Goal: Find specific page/section: Find specific page/section

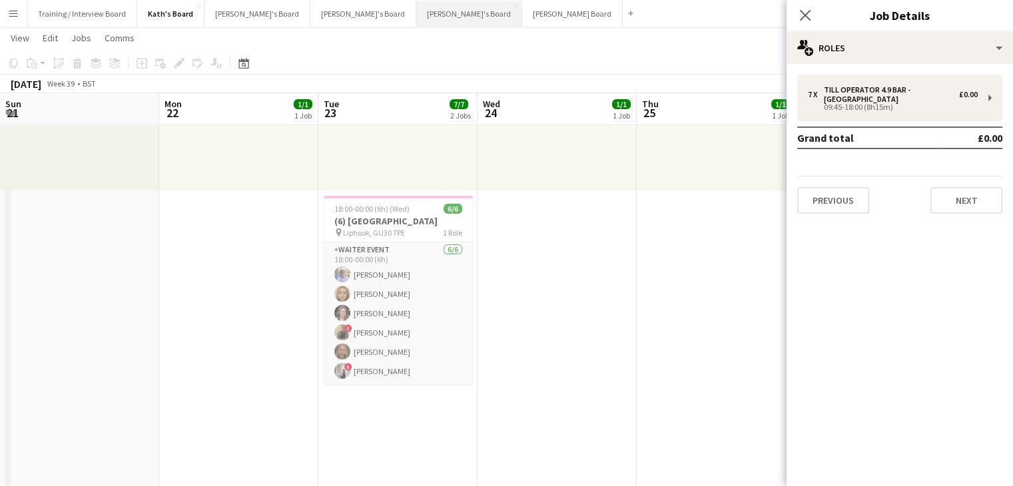
scroll to position [0, 371]
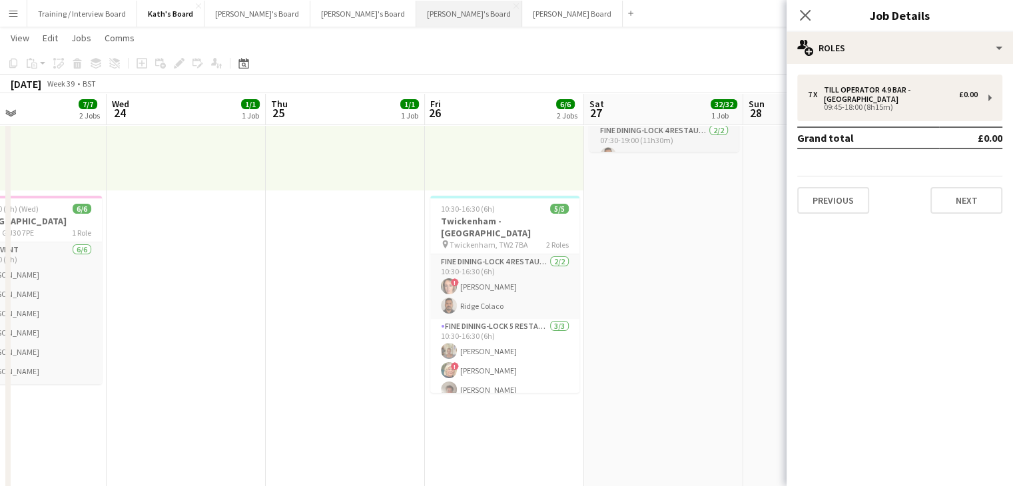
click at [416, 16] on button "[PERSON_NAME]'s Board Close" at bounding box center [469, 14] width 106 height 26
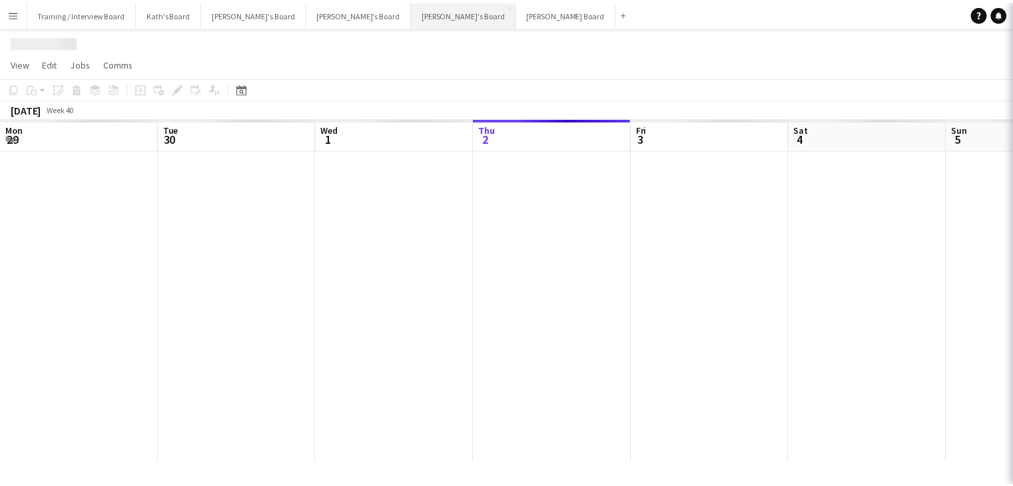
scroll to position [0, 318]
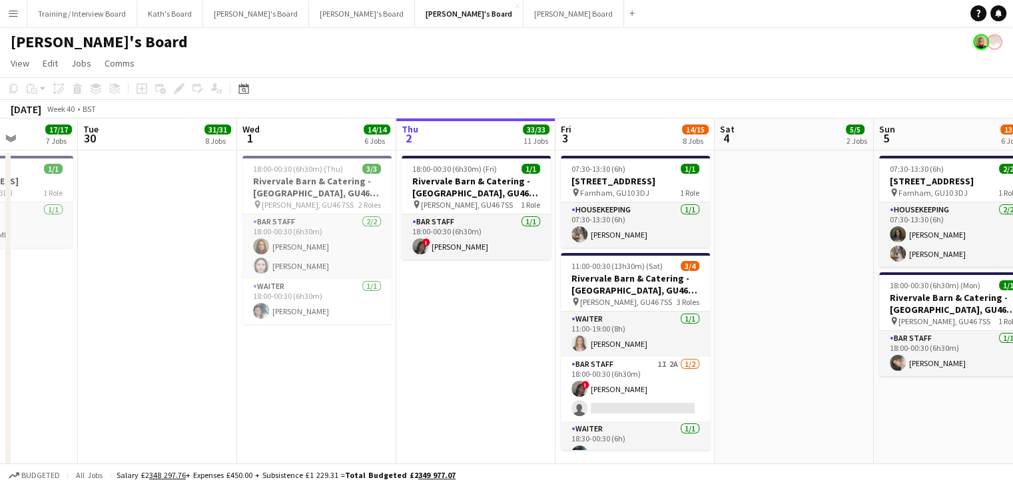
drag, startPoint x: 266, startPoint y: 152, endPoint x: 429, endPoint y: 147, distance: 162.5
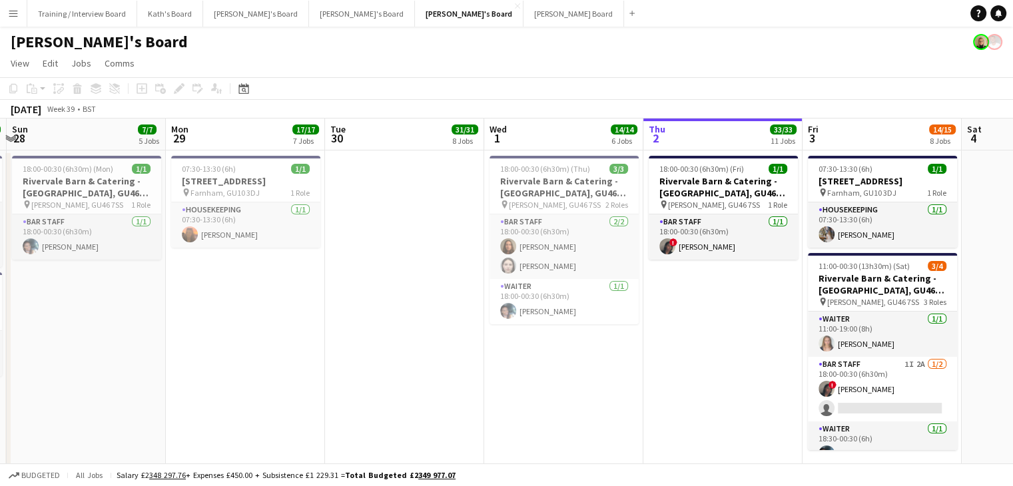
drag, startPoint x: 130, startPoint y: 139, endPoint x: 305, endPoint y: 134, distance: 174.5
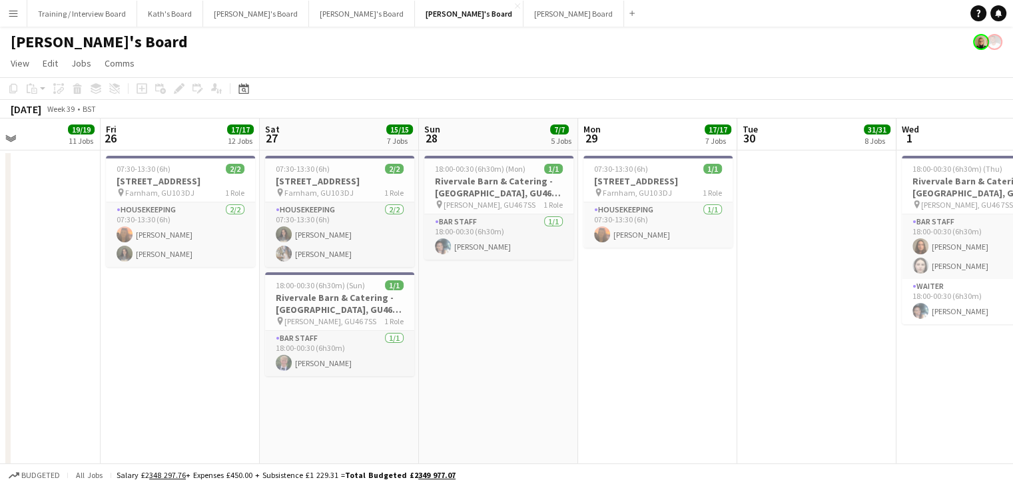
scroll to position [0, 334]
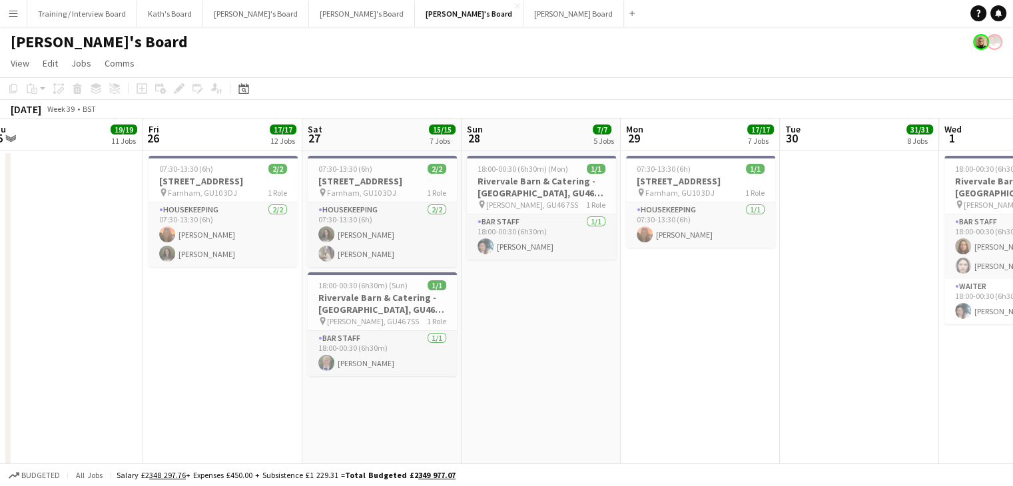
drag, startPoint x: 161, startPoint y: 140, endPoint x: 594, endPoint y: 132, distance: 432.8
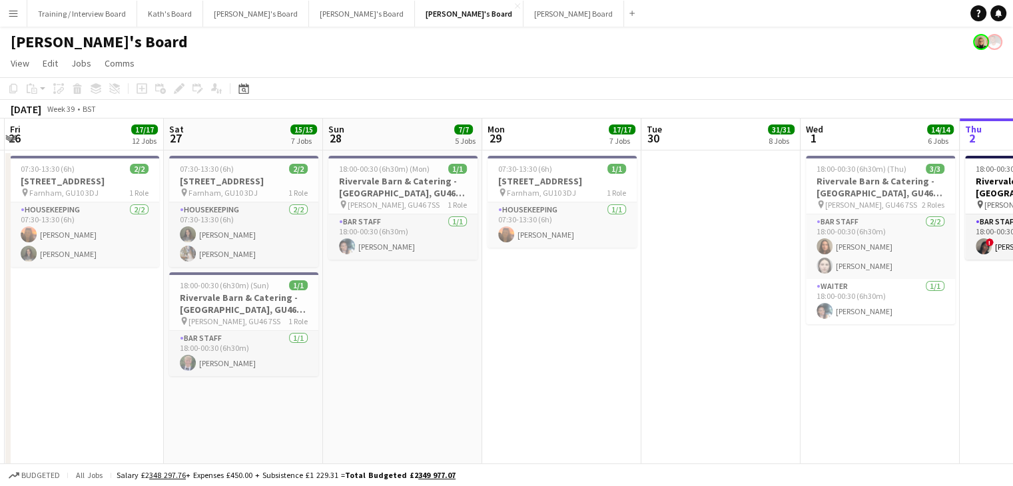
scroll to position [0, 491]
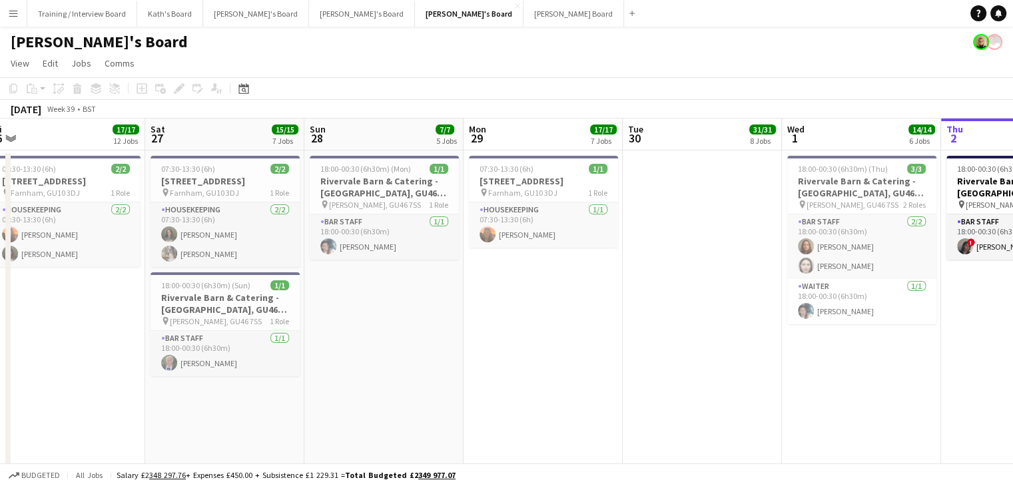
drag, startPoint x: 527, startPoint y: 131, endPoint x: 370, endPoint y: 139, distance: 157.3
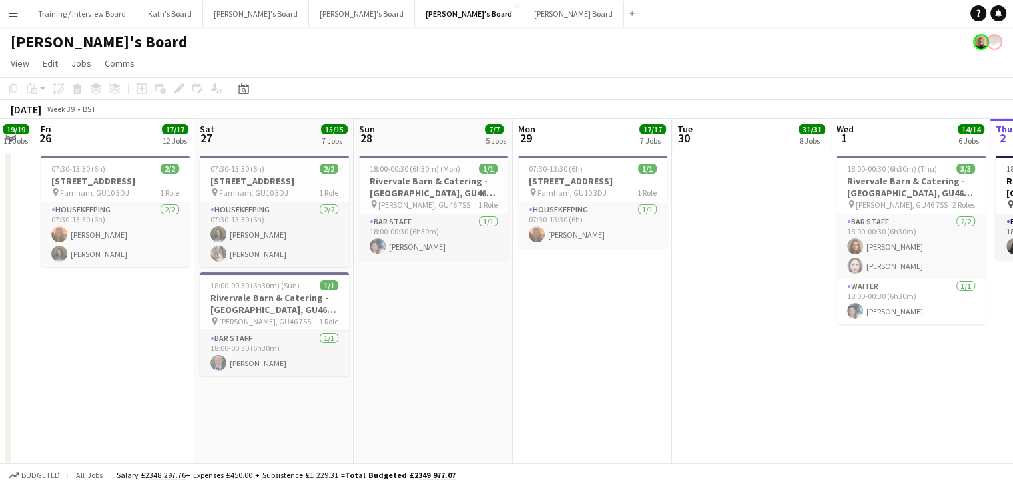
drag, startPoint x: 355, startPoint y: 134, endPoint x: 405, endPoint y: 129, distance: 49.6
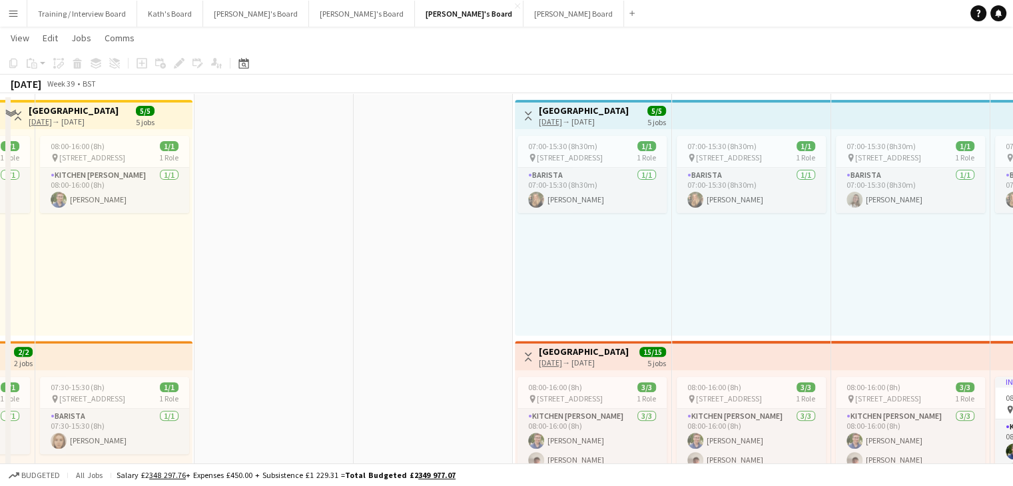
scroll to position [266, 0]
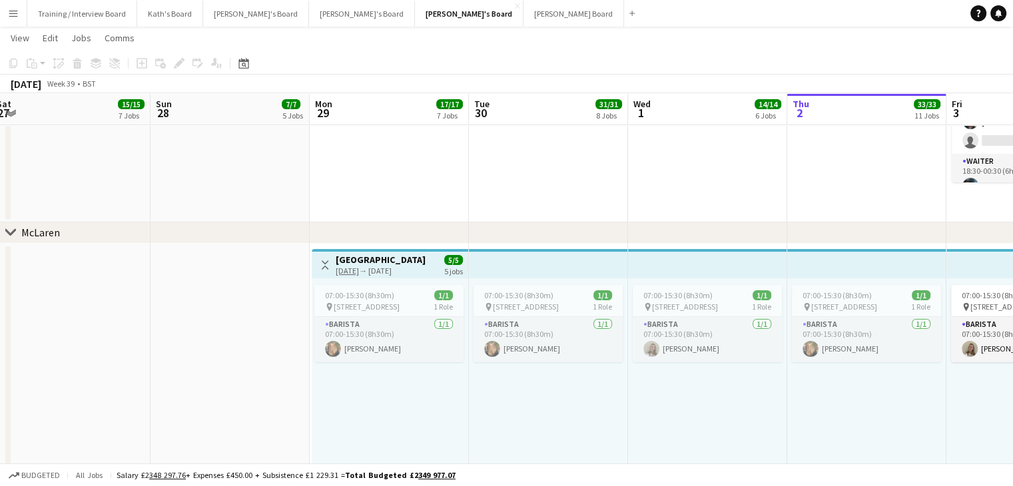
drag, startPoint x: 735, startPoint y: 115, endPoint x: 559, endPoint y: 160, distance: 182.3
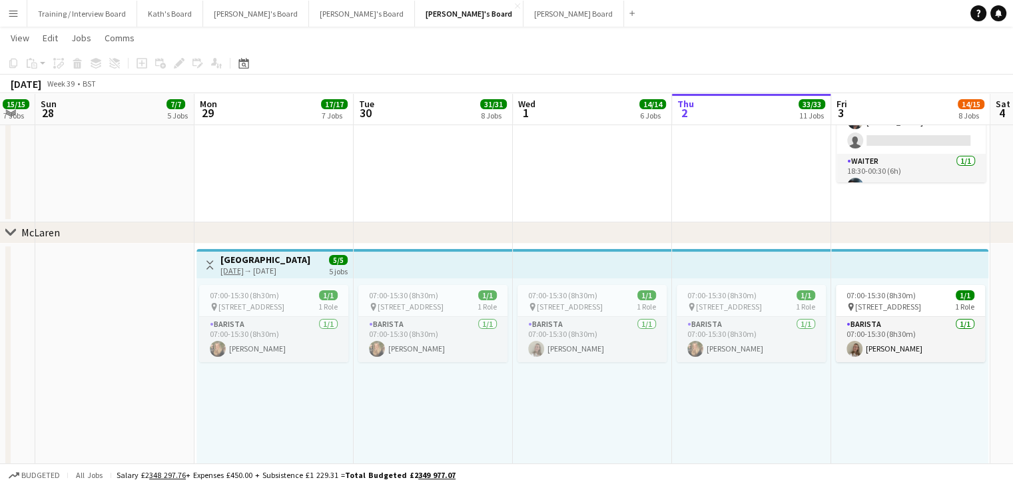
scroll to position [0, 443]
drag, startPoint x: 736, startPoint y: 103, endPoint x: 622, endPoint y: 109, distance: 113.4
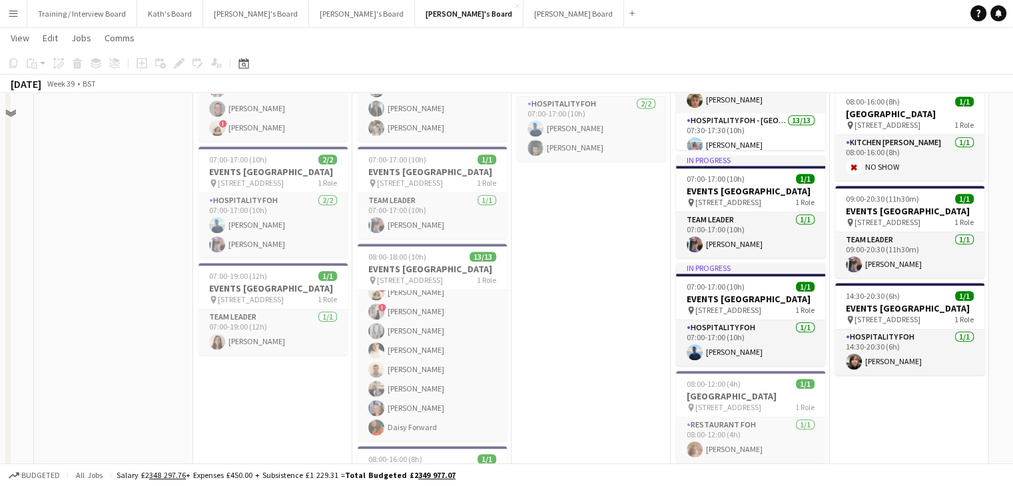
scroll to position [932, 0]
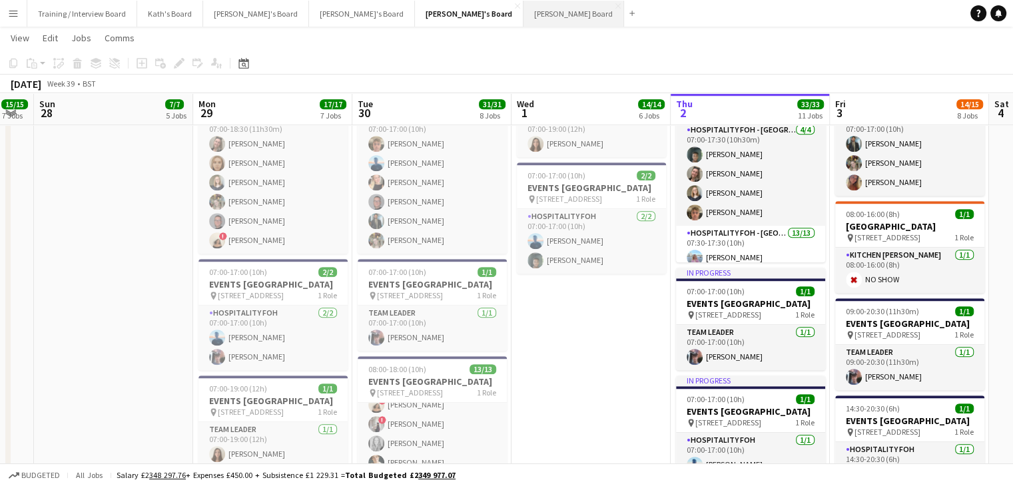
click at [523, 11] on button "[PERSON_NAME] Board Close" at bounding box center [573, 14] width 101 height 26
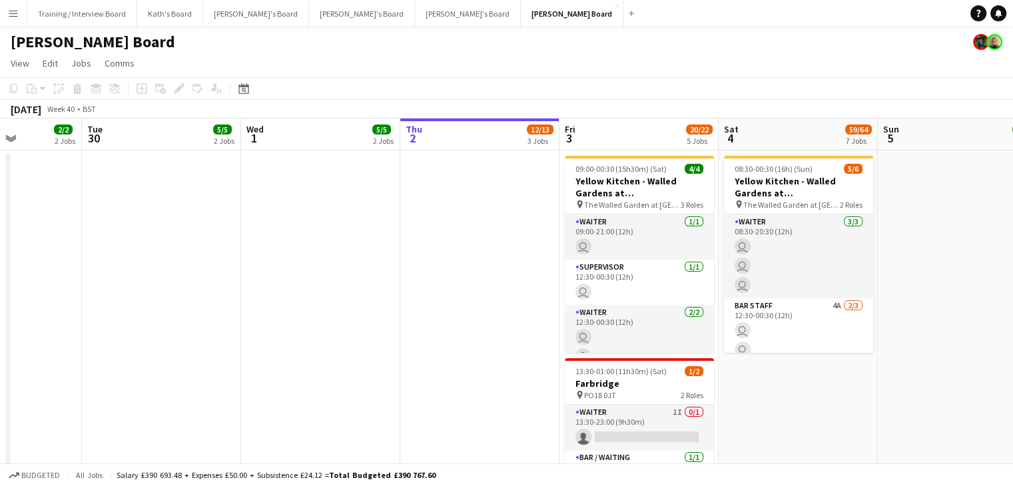
drag, startPoint x: 266, startPoint y: 139, endPoint x: 459, endPoint y: 139, distance: 192.4
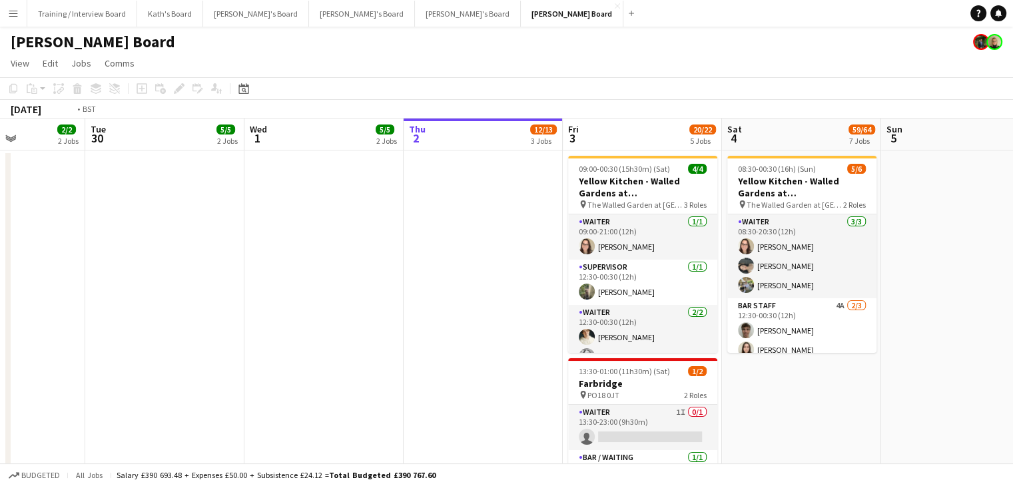
drag, startPoint x: 198, startPoint y: 140, endPoint x: 325, endPoint y: 139, distance: 126.5
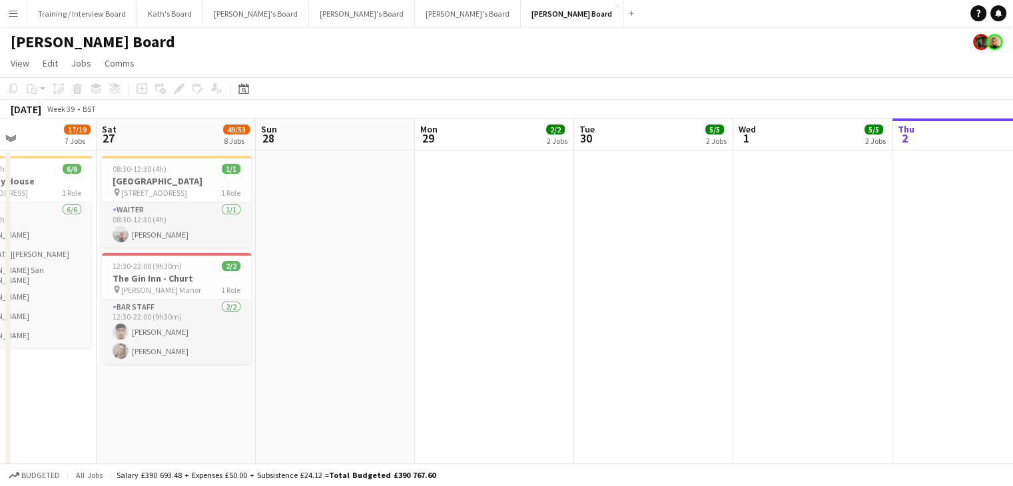
scroll to position [0, 394]
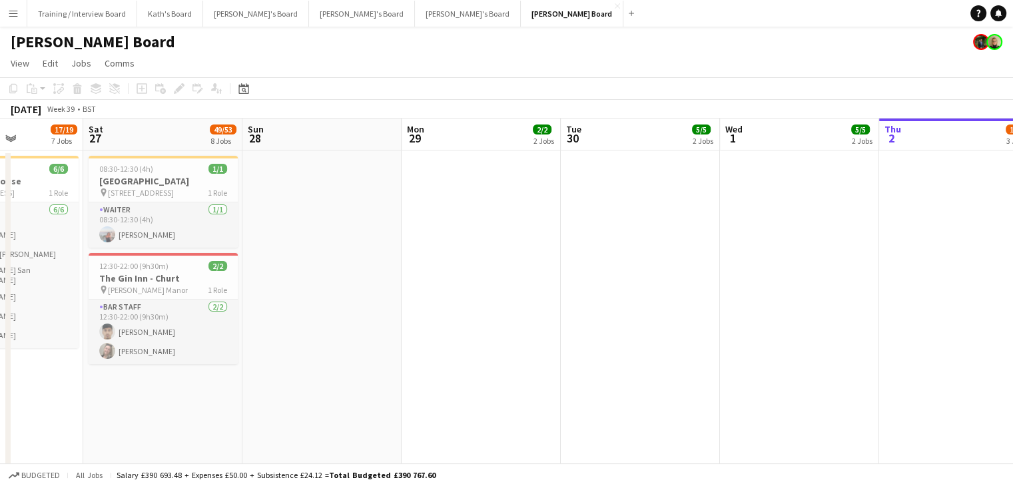
drag, startPoint x: 202, startPoint y: 139, endPoint x: 349, endPoint y: 140, distance: 146.5
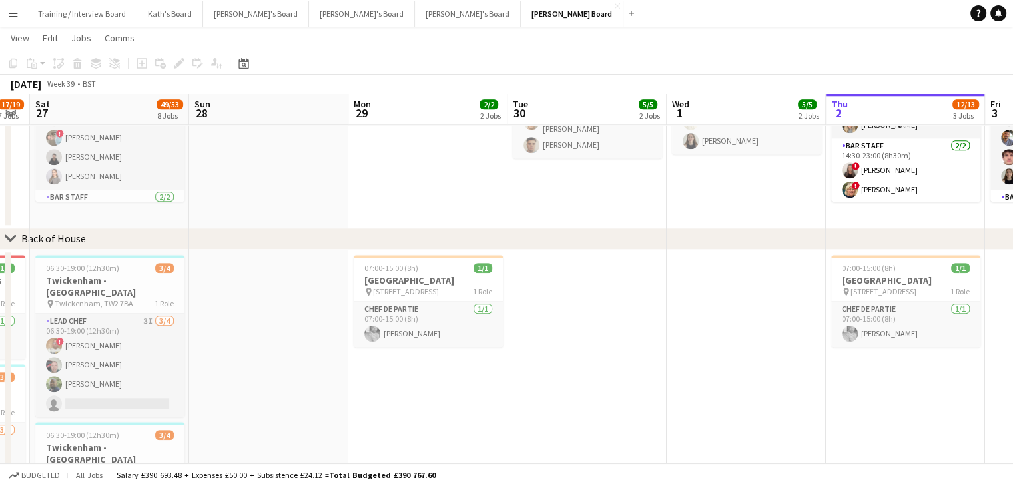
scroll to position [0, 478]
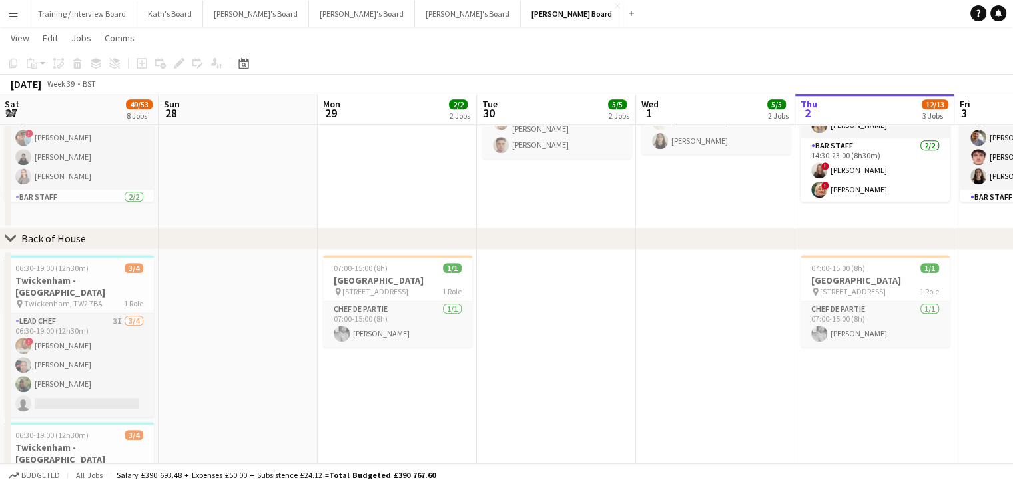
drag, startPoint x: 754, startPoint y: 115, endPoint x: 670, endPoint y: 116, distance: 83.9
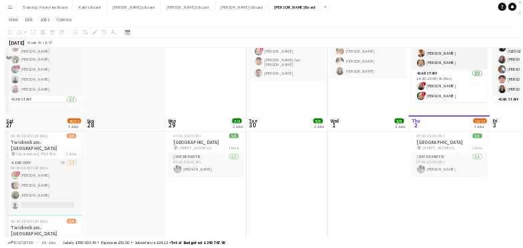
scroll to position [1331, 0]
